Goal: Transaction & Acquisition: Download file/media

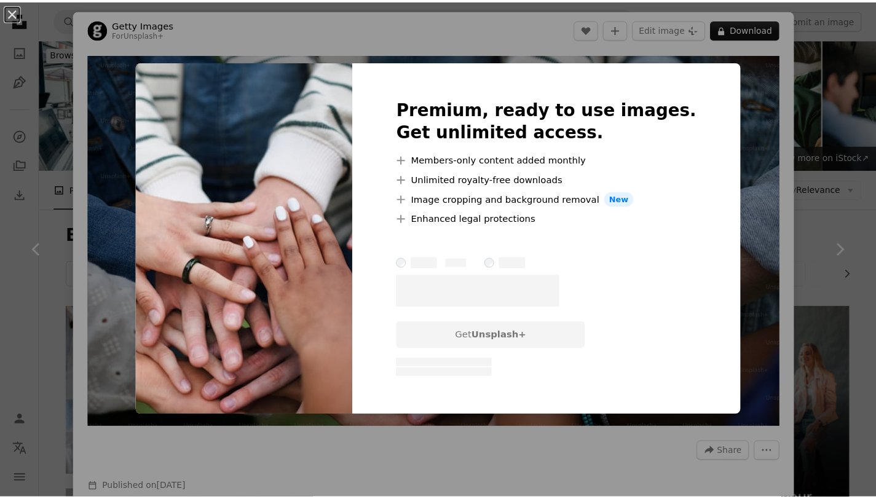
scroll to position [1426, 0]
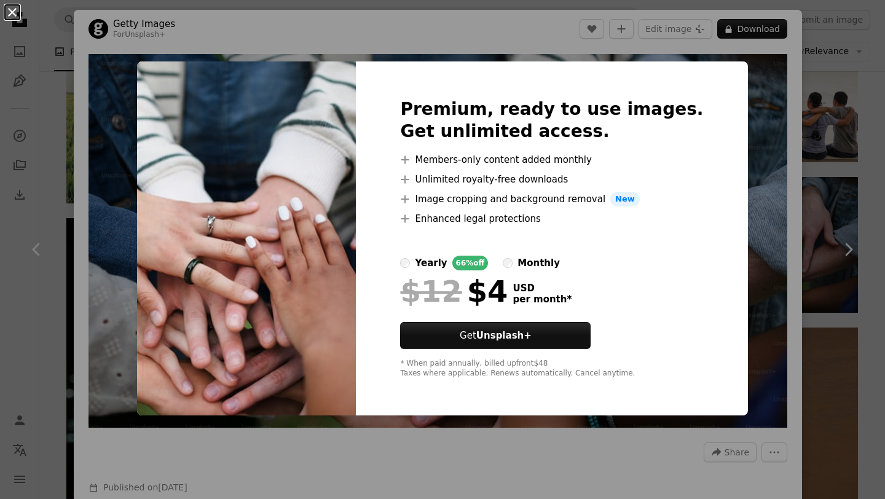
click at [15, 15] on button "An X shape" at bounding box center [12, 12] width 15 height 15
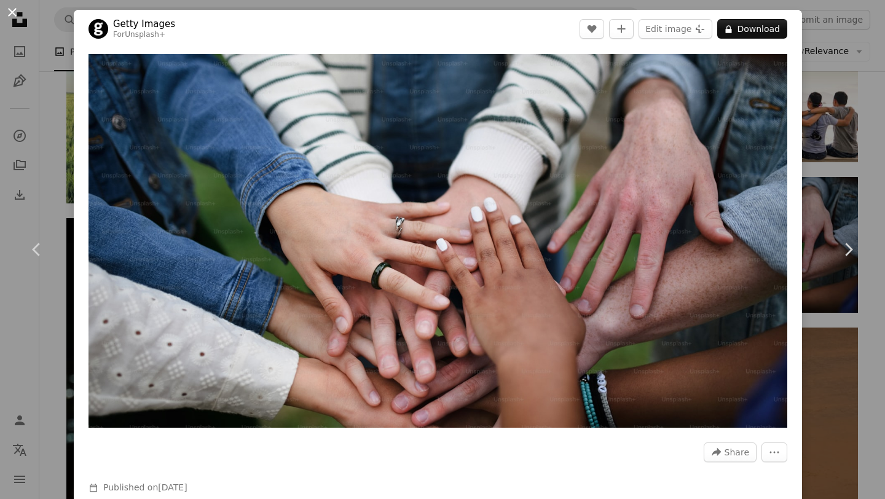
click at [15, 18] on button "An X shape" at bounding box center [12, 12] width 15 height 15
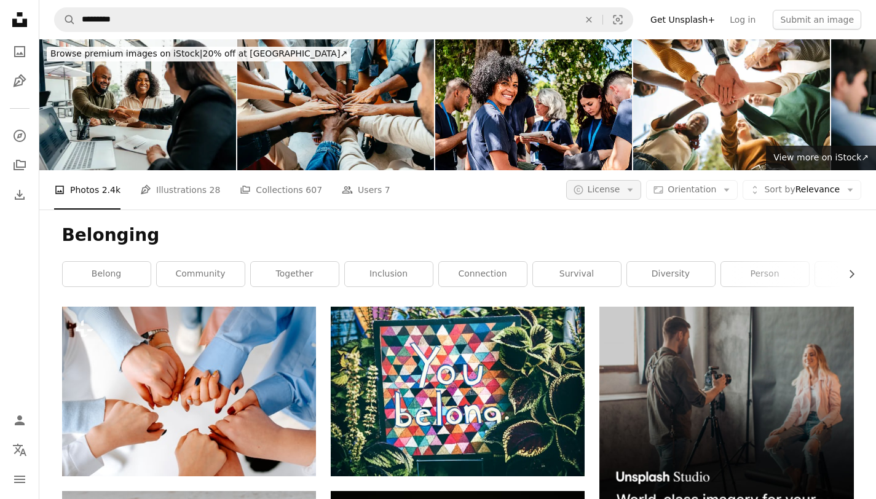
click at [606, 190] on span "License" at bounding box center [604, 189] width 33 height 10
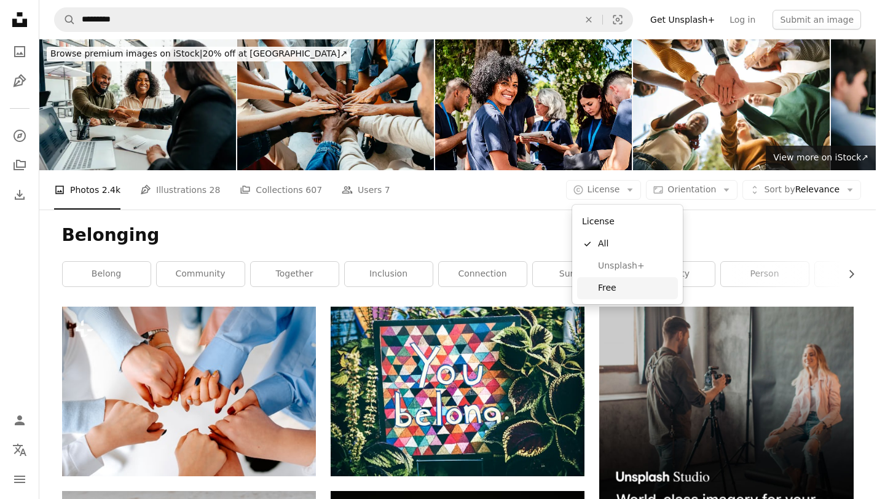
click at [621, 288] on span "Free" at bounding box center [635, 288] width 75 height 12
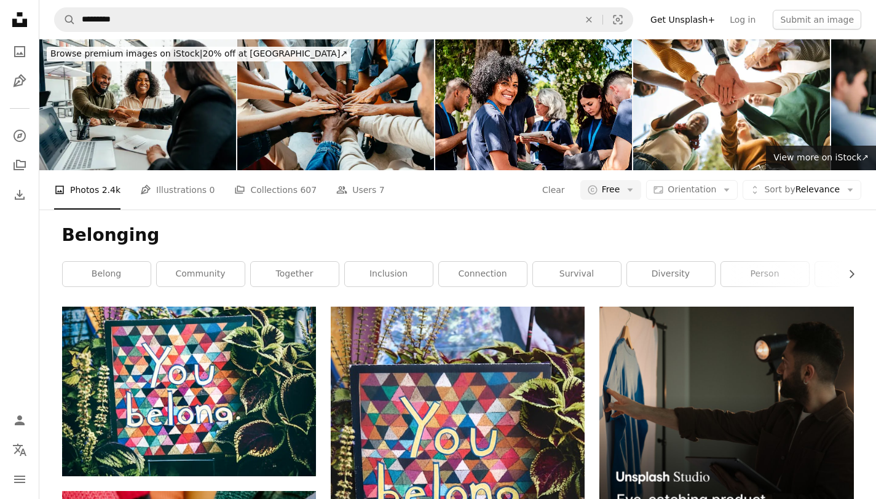
click at [460, 221] on div "Belonging Chevron right belong community together inclusion connection survival…" at bounding box center [457, 258] width 821 height 97
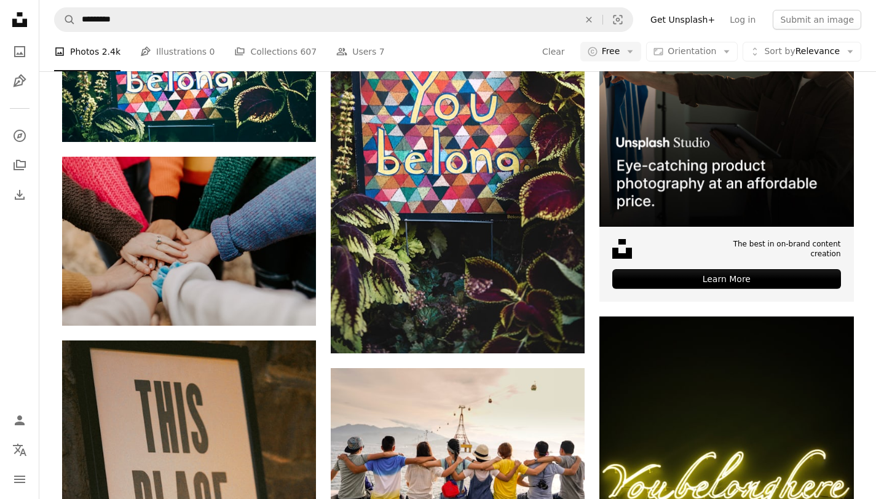
scroll to position [338, 0]
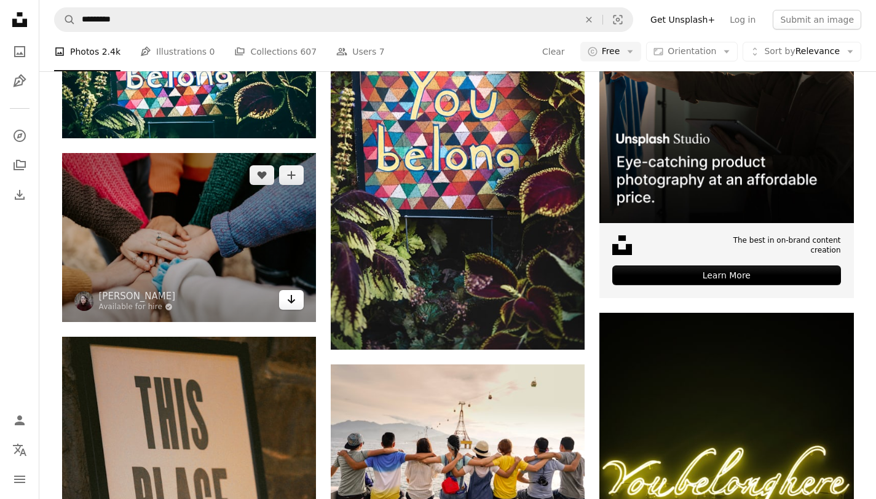
click at [293, 304] on icon "Arrow pointing down" at bounding box center [291, 299] width 10 height 15
